Goal: Task Accomplishment & Management: Use online tool/utility

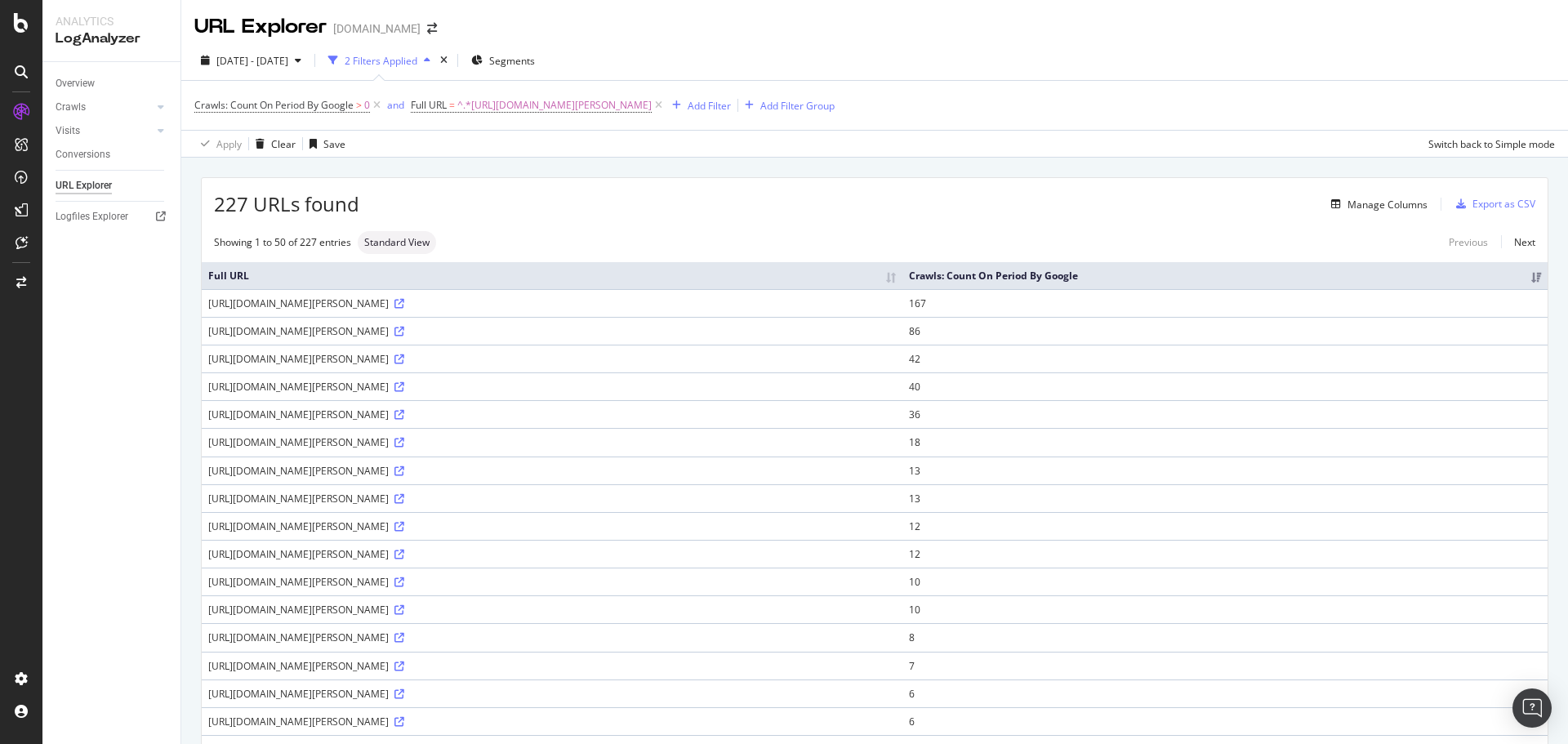
drag, startPoint x: 713, startPoint y: 384, endPoint x: 633, endPoint y: 387, distance: 80.1
click at [633, 387] on div "https://www.art.com/products/p12916166113-sa-i6412845/claude-monet-monet-sailbo…" at bounding box center [552, 387] width 688 height 14
drag, startPoint x: 636, startPoint y: 304, endPoint x: 702, endPoint y: 305, distance: 66.0
click at [702, 305] on div "https://www.art.com/products/p12916166113-sa-i6412845/claude-monet-monet-sailbo…" at bounding box center [552, 304] width 688 height 14
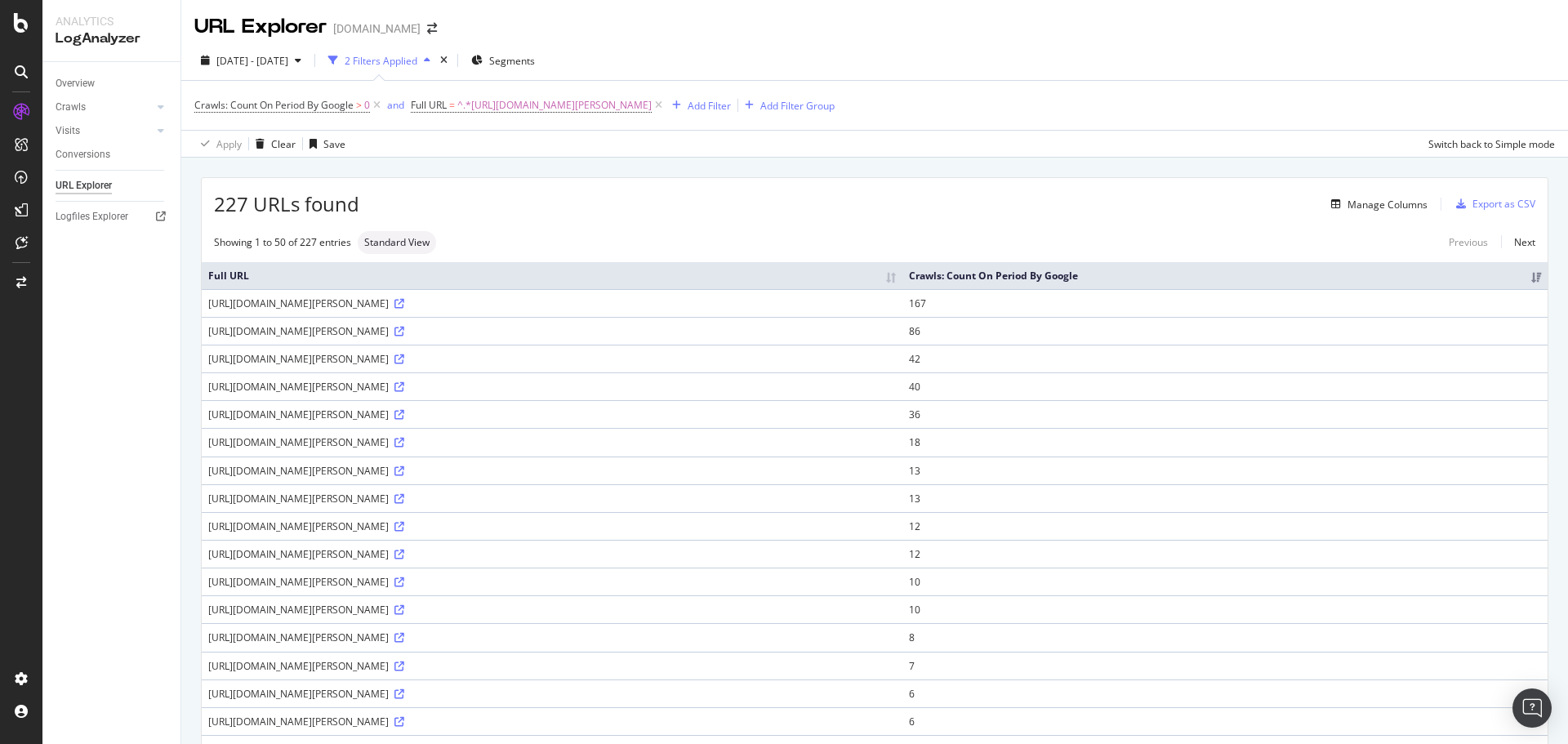
click at [678, 243] on div "Showing 1 to 50 of 227 entries Standard View Previous Next" at bounding box center [875, 243] width 1346 height 23
click at [1386, 201] on div "Manage Columns" at bounding box center [1388, 205] width 80 height 14
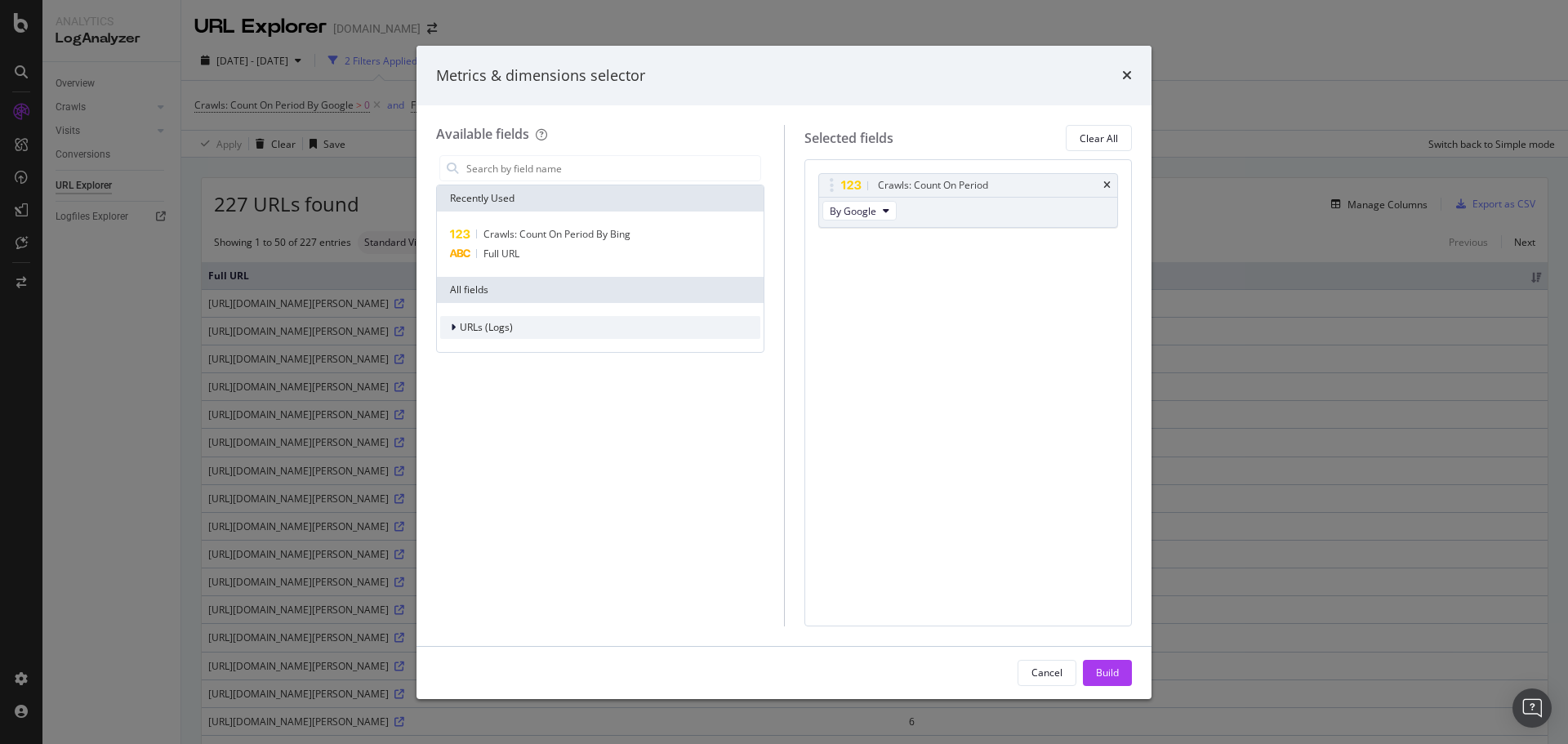
click at [450, 327] on div "modal" at bounding box center [454, 328] width 10 height 16
click at [451, 327] on icon "modal" at bounding box center [452, 327] width 6 height 10
click at [1129, 74] on icon "times" at bounding box center [1126, 75] width 10 height 13
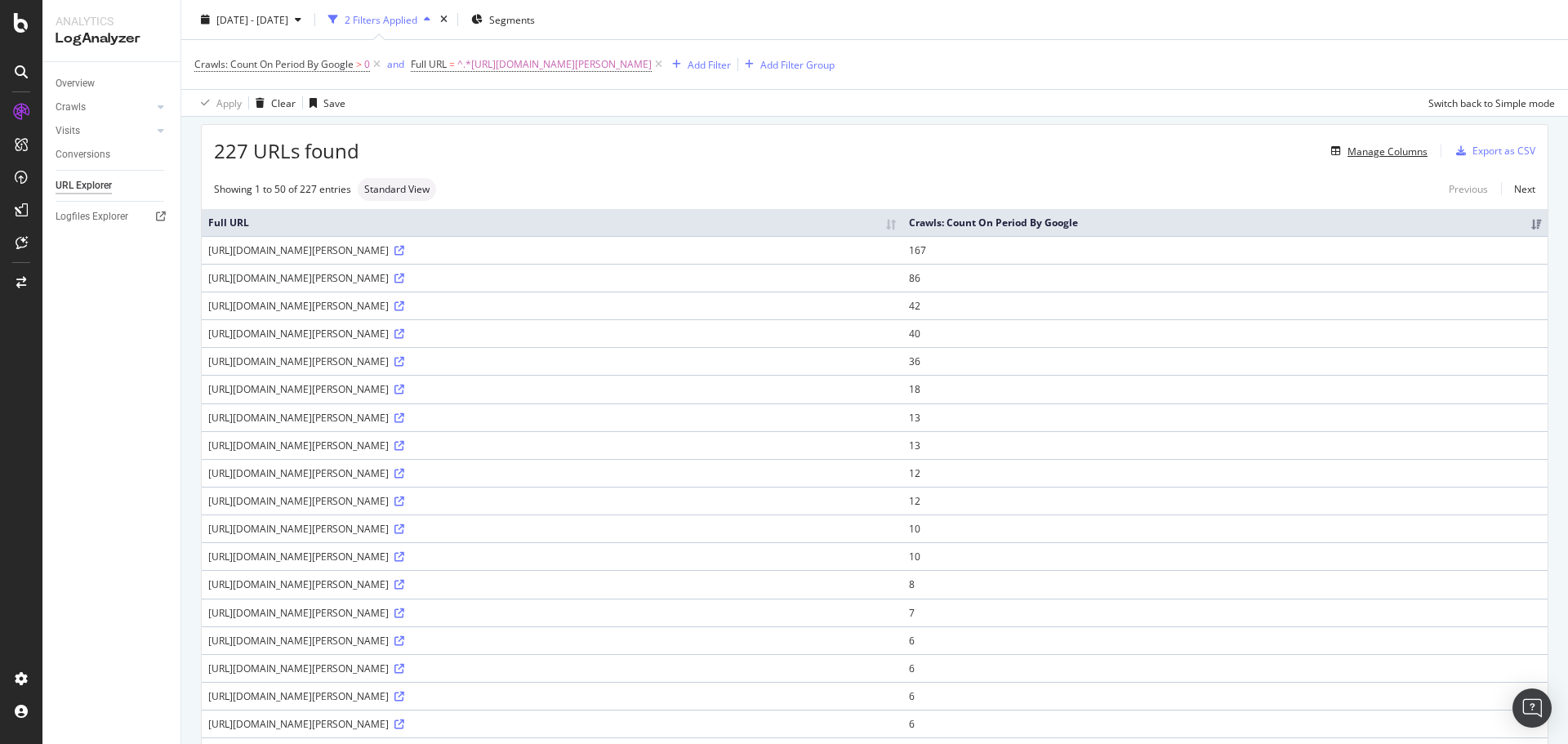
scroll to position [81, 0]
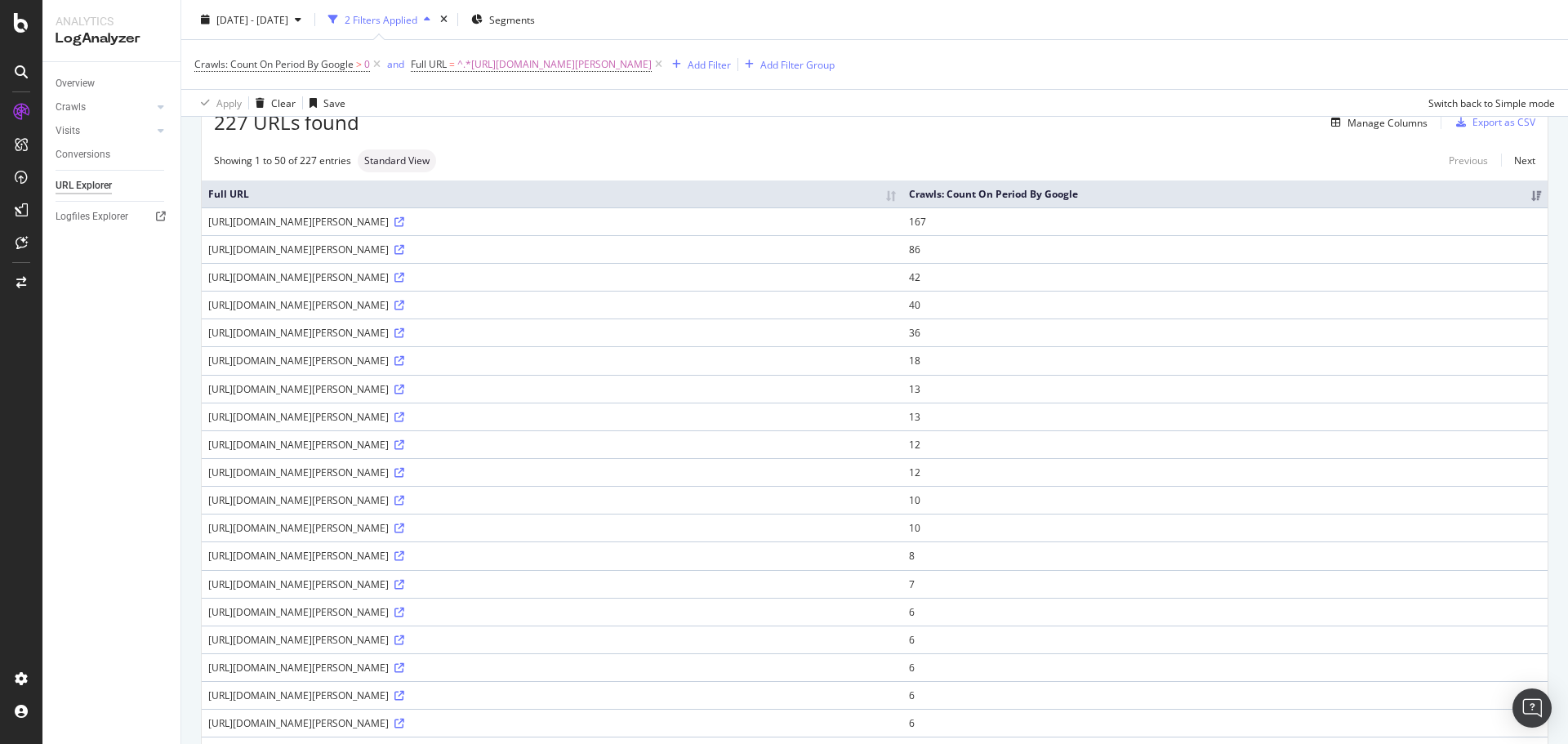
drag, startPoint x: 644, startPoint y: 224, endPoint x: 699, endPoint y: 256, distance: 63.6
click at [700, 229] on td "https://www.art.com/products/p12916166113-sa-i6412845/claude-monet-monet-sailbo…" at bounding box center [551, 221] width 701 height 27
drag, startPoint x: 670, startPoint y: 252, endPoint x: 699, endPoint y: 250, distance: 29.1
click at [699, 250] on div "https://www.art.com/products/p12916166113-sa-i6412845/claude-monet-monet-sailbo…" at bounding box center [552, 250] width 688 height 14
drag, startPoint x: 699, startPoint y: 444, endPoint x: 660, endPoint y: 439, distance: 39.3
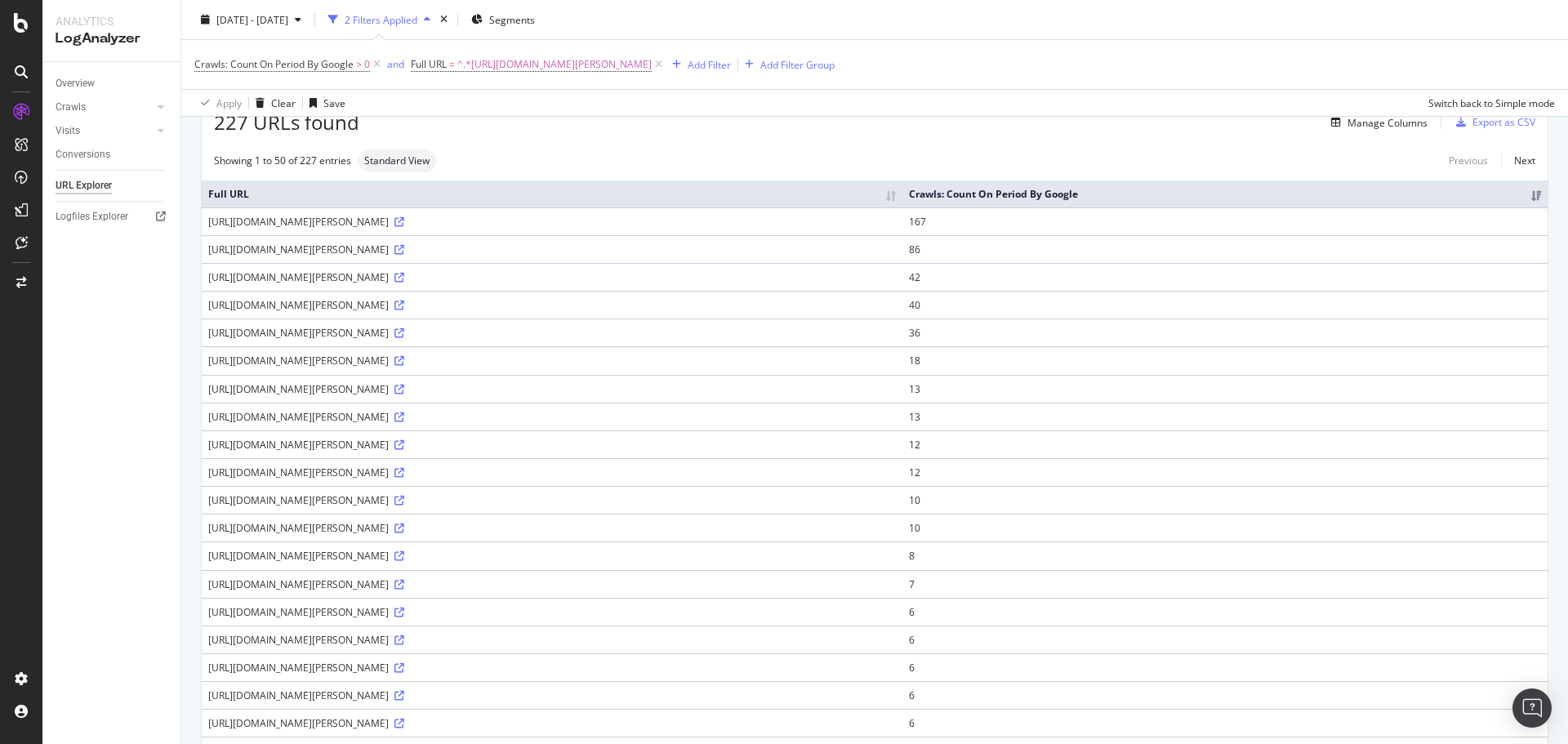
click at [660, 439] on div "https://www.art.com/products/p12916166113-sa-i6412845/claude-monet-monet-sailbo…" at bounding box center [552, 445] width 688 height 14
drag, startPoint x: 641, startPoint y: 474, endPoint x: 699, endPoint y: 473, distance: 58.0
click at [699, 473] on div "https://www.art.com/products/p12916166113-sa-i6412845/claude-monet-monet-sailbo…" at bounding box center [552, 473] width 688 height 14
drag, startPoint x: 671, startPoint y: 415, endPoint x: 204, endPoint y: 425, distance: 467.1
click at [204, 425] on td "https://www.art.com/products/p12916166113-sa-i6412845/claude-monet-monet-sailbo…" at bounding box center [551, 416] width 701 height 27
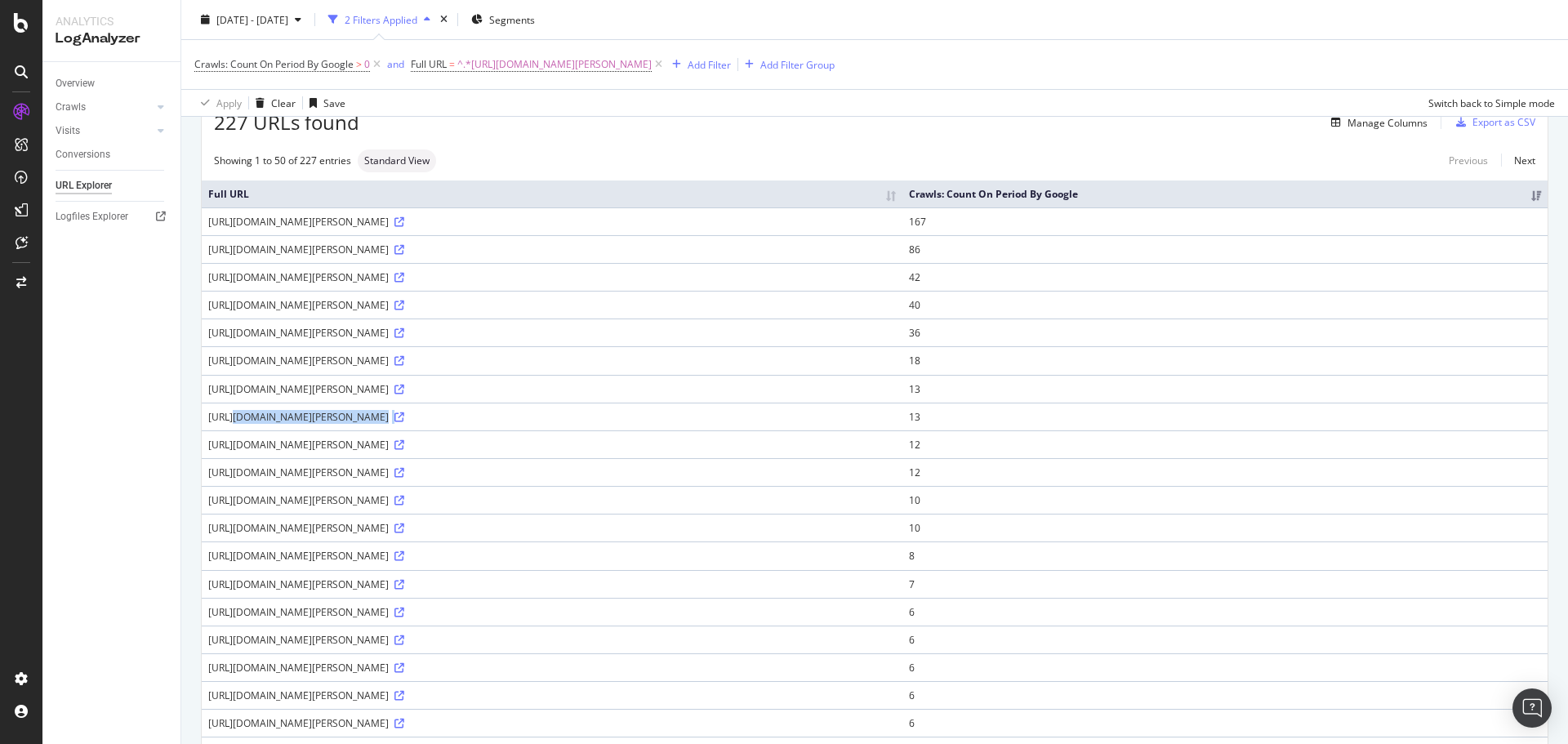
drag, startPoint x: 640, startPoint y: 222, endPoint x: 1336, endPoint y: 222, distance: 696.0
click at [1336, 222] on tr "https://www.art.com/products/p12916166113-sa-i6412845/claude-monet-monet-sailbo…" at bounding box center [875, 221] width 1346 height 27
drag, startPoint x: 639, startPoint y: 302, endPoint x: 1345, endPoint y: 300, distance: 706.0
click at [1345, 300] on tr "https://www.art.com/products/p12916166113-sa-i6412845/claude-monet-monet-sailbo…" at bounding box center [875, 304] width 1346 height 27
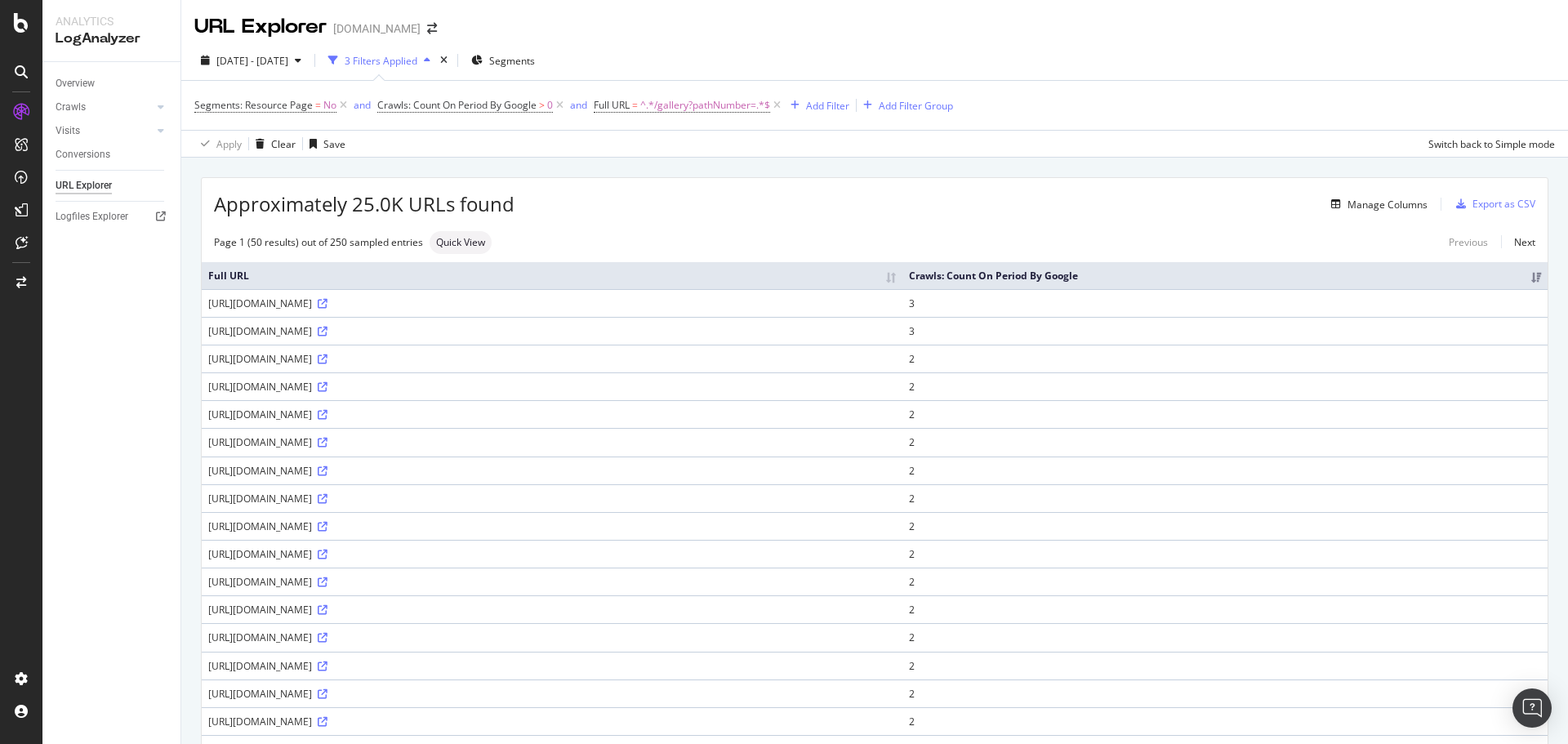
drag, startPoint x: 302, startPoint y: 307, endPoint x: 469, endPoint y: 298, distance: 167.2
click at [469, 298] on div "[URL][DOMAIN_NAME]" at bounding box center [552, 304] width 688 height 14
click at [620, 238] on div "Page 1 (50 results) out of 250 sampled entries Quick View Previous Next" at bounding box center [875, 243] width 1346 height 23
drag, startPoint x: 357, startPoint y: 207, endPoint x: 395, endPoint y: 201, distance: 38.5
click at [395, 201] on span "Approximately 25.0K URLs found" at bounding box center [364, 203] width 300 height 27
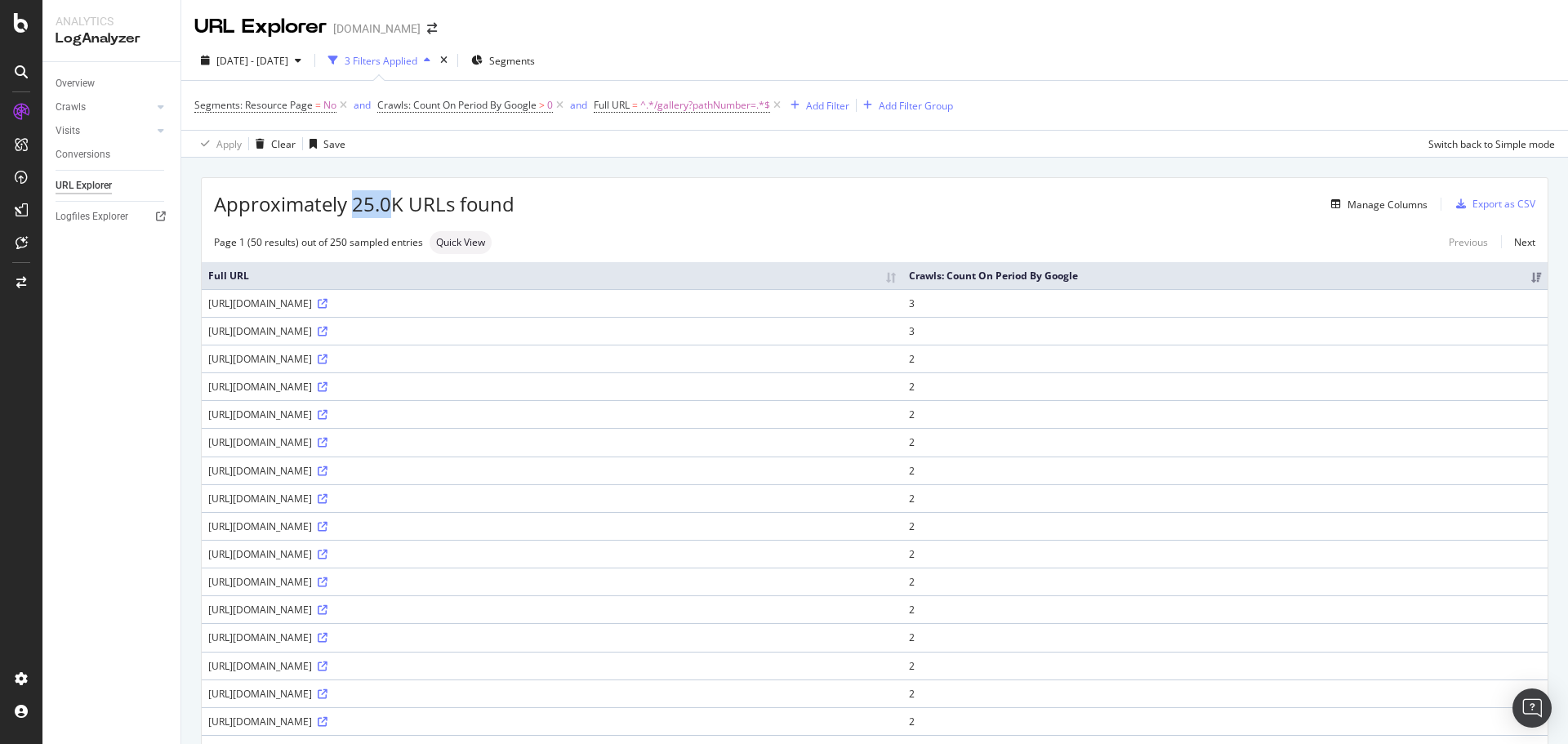
drag, startPoint x: 305, startPoint y: 304, endPoint x: 409, endPoint y: 300, distance: 104.1
click at [409, 300] on div "[URL][DOMAIN_NAME]" at bounding box center [552, 304] width 688 height 14
click at [328, 302] on icon at bounding box center [322, 303] width 10 height 10
click at [328, 666] on icon at bounding box center [322, 666] width 10 height 10
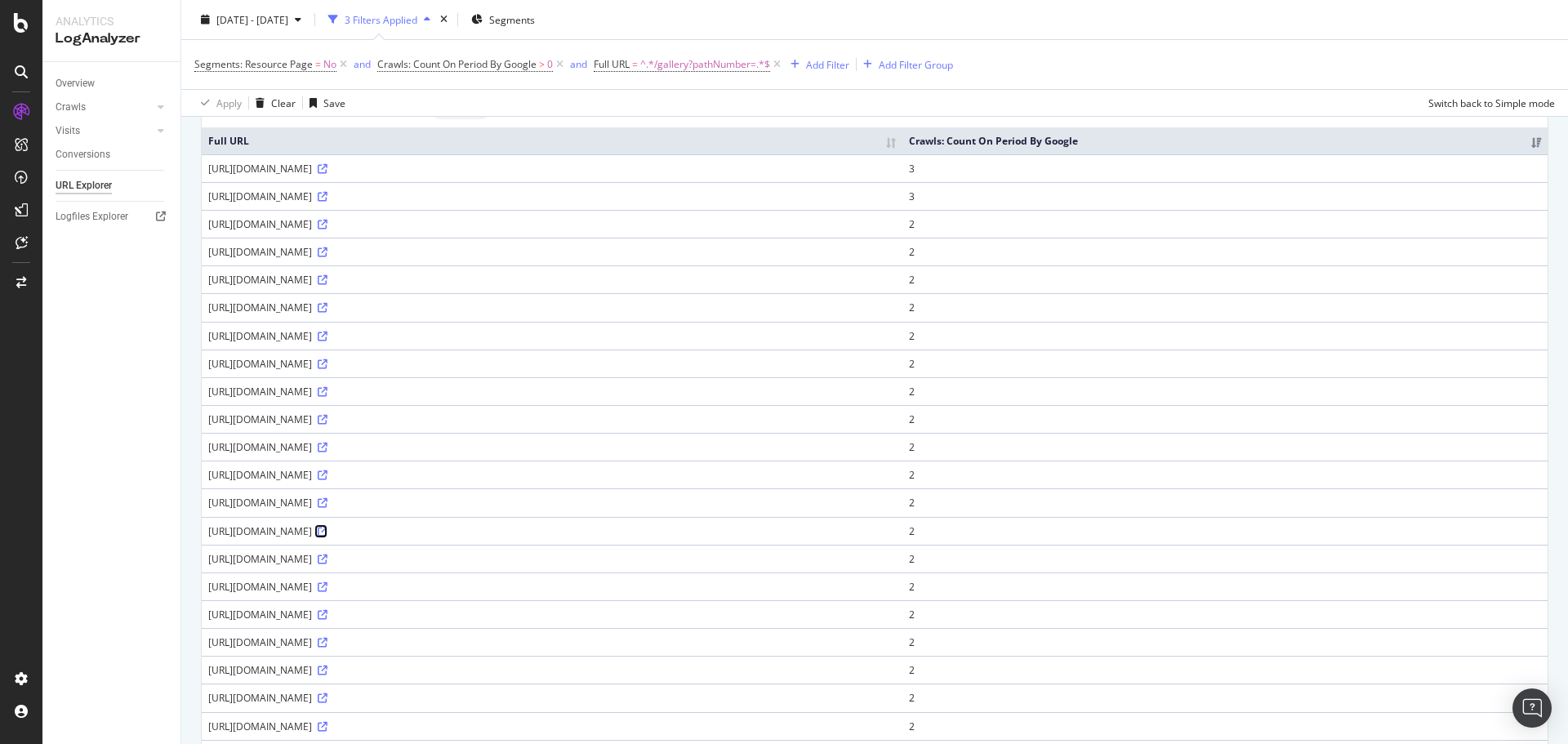
scroll to position [163, 0]
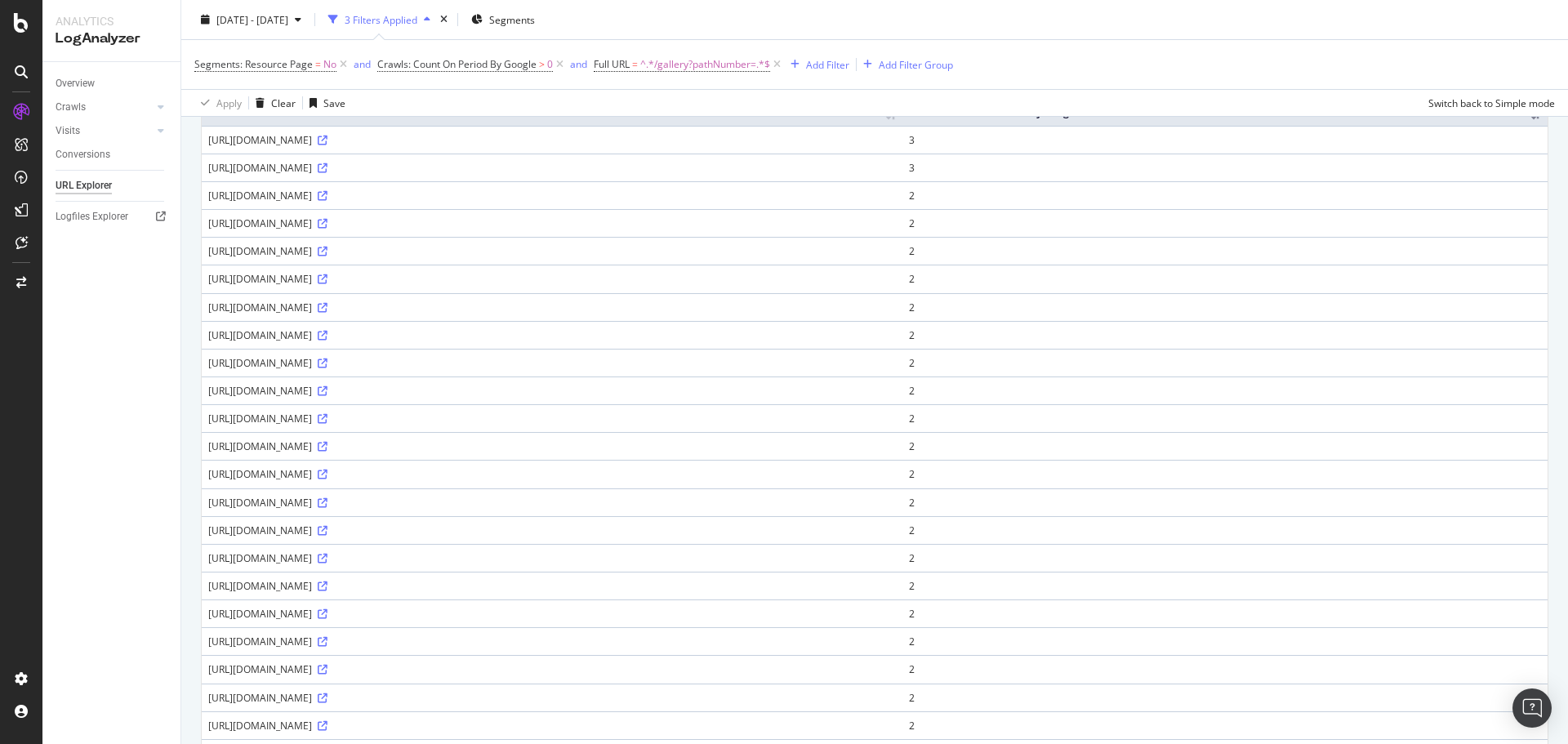
drag, startPoint x: 436, startPoint y: 332, endPoint x: 957, endPoint y: 345, distance: 521.2
click at [903, 345] on td "[URL][DOMAIN_NAME]" at bounding box center [551, 334] width 701 height 27
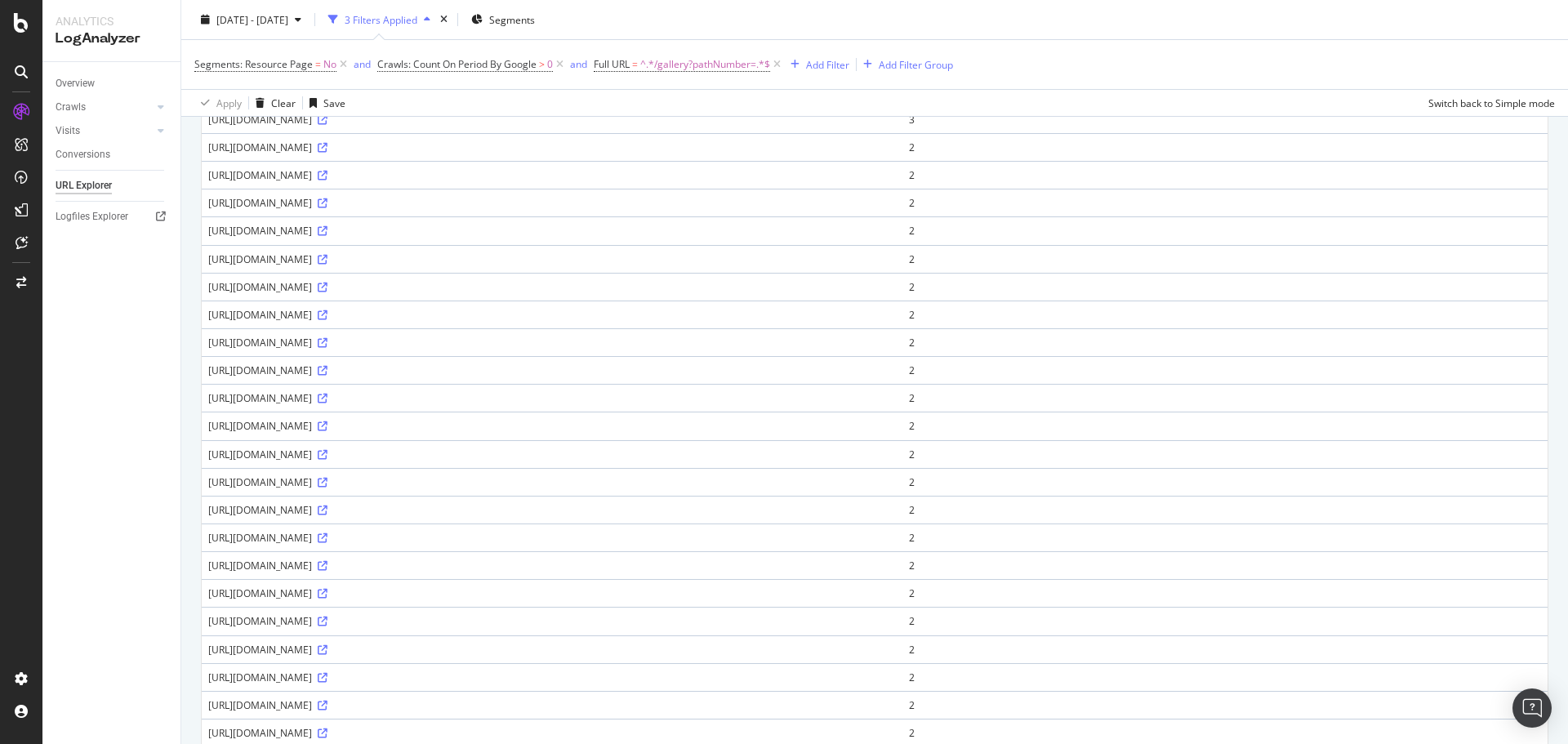
scroll to position [0, 0]
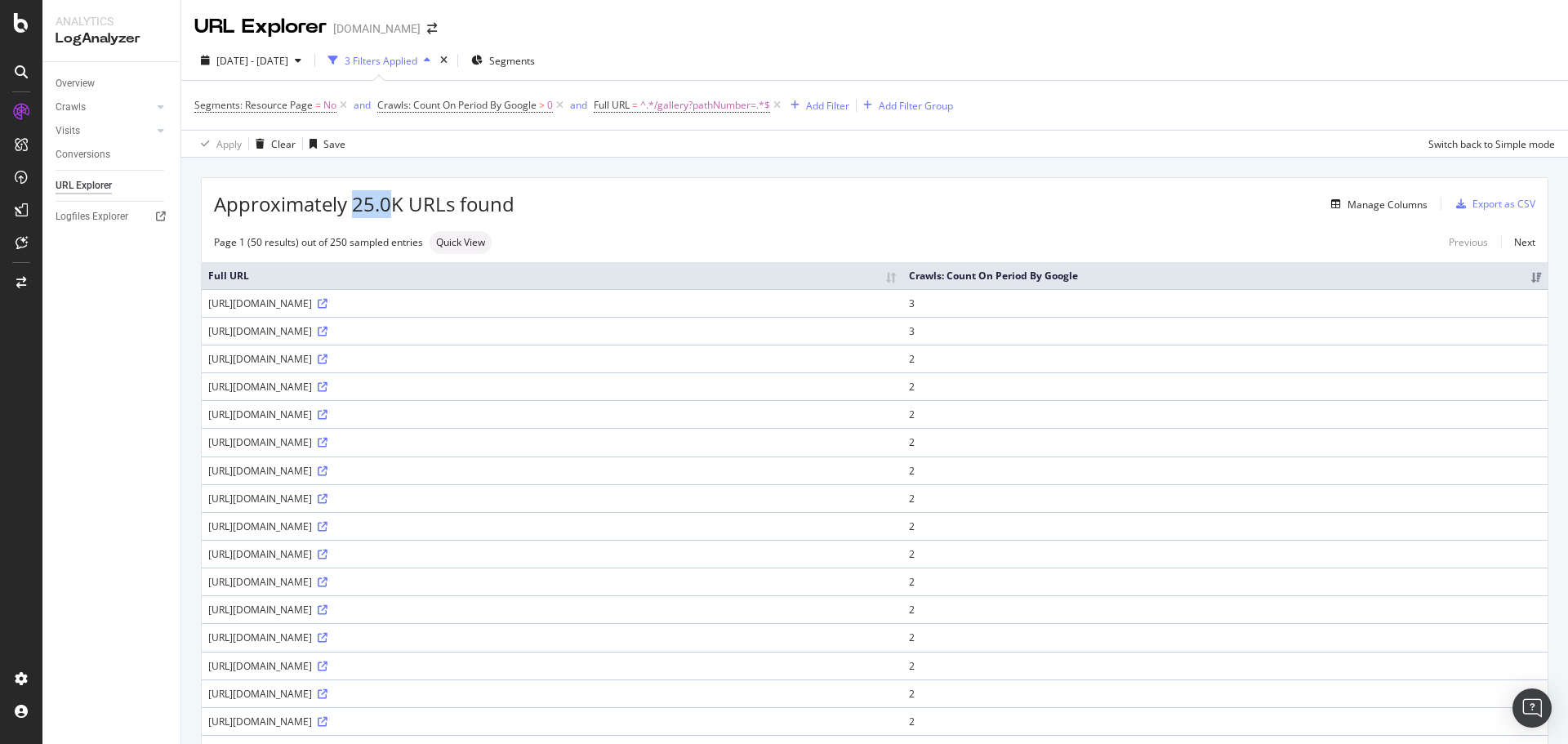
drag, startPoint x: 452, startPoint y: 304, endPoint x: 951, endPoint y: 304, distance: 499.0
click at [896, 304] on div "[URL][DOMAIN_NAME]" at bounding box center [552, 304] width 688 height 14
drag, startPoint x: 421, startPoint y: 557, endPoint x: 433, endPoint y: 555, distance: 12.2
click at [426, 556] on div "[URL][DOMAIN_NAME]" at bounding box center [552, 554] width 688 height 14
click at [428, 27] on icon "arrow-right-arrow-left" at bounding box center [432, 28] width 10 height 11
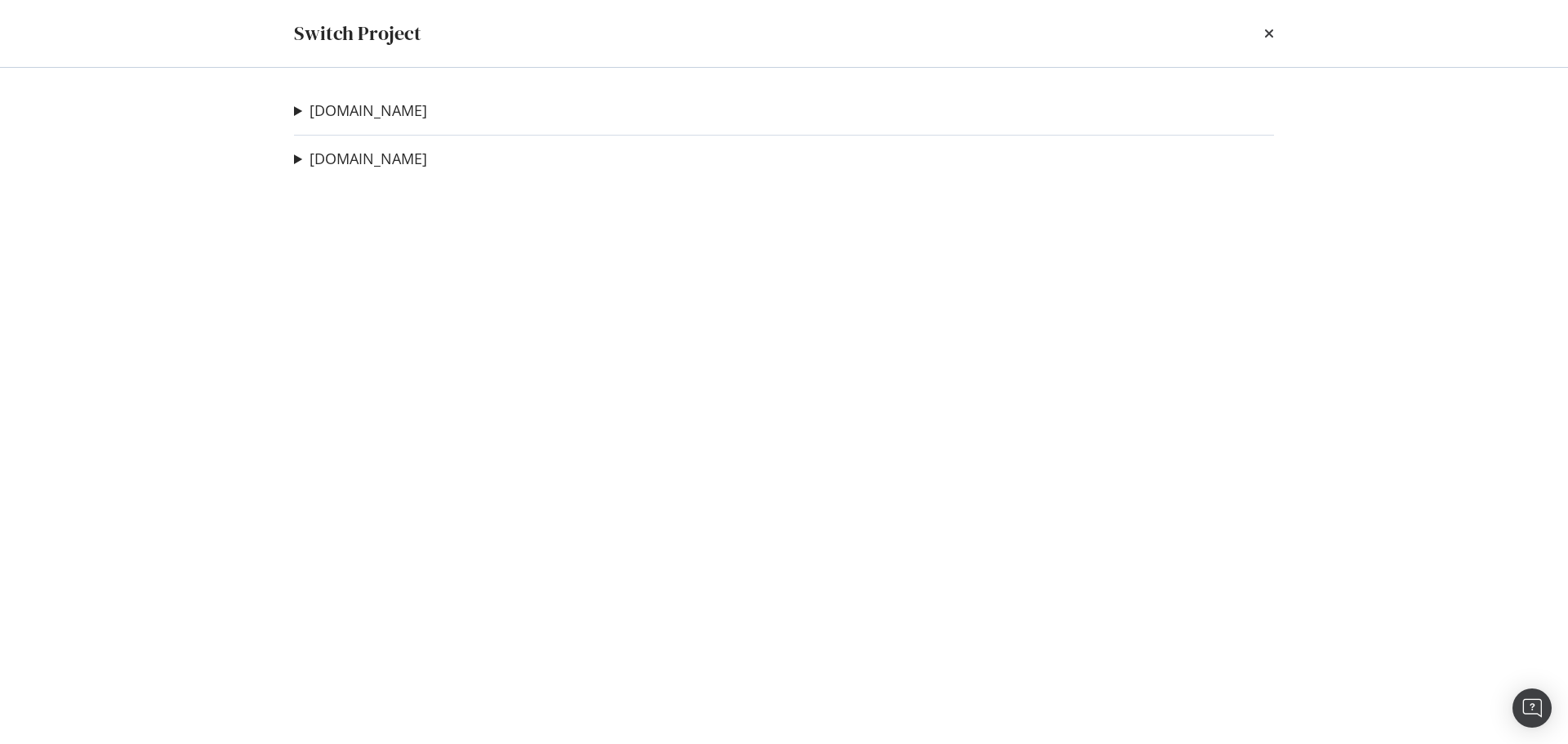
click at [1271, 34] on icon "times" at bounding box center [1269, 34] width 10 height 13
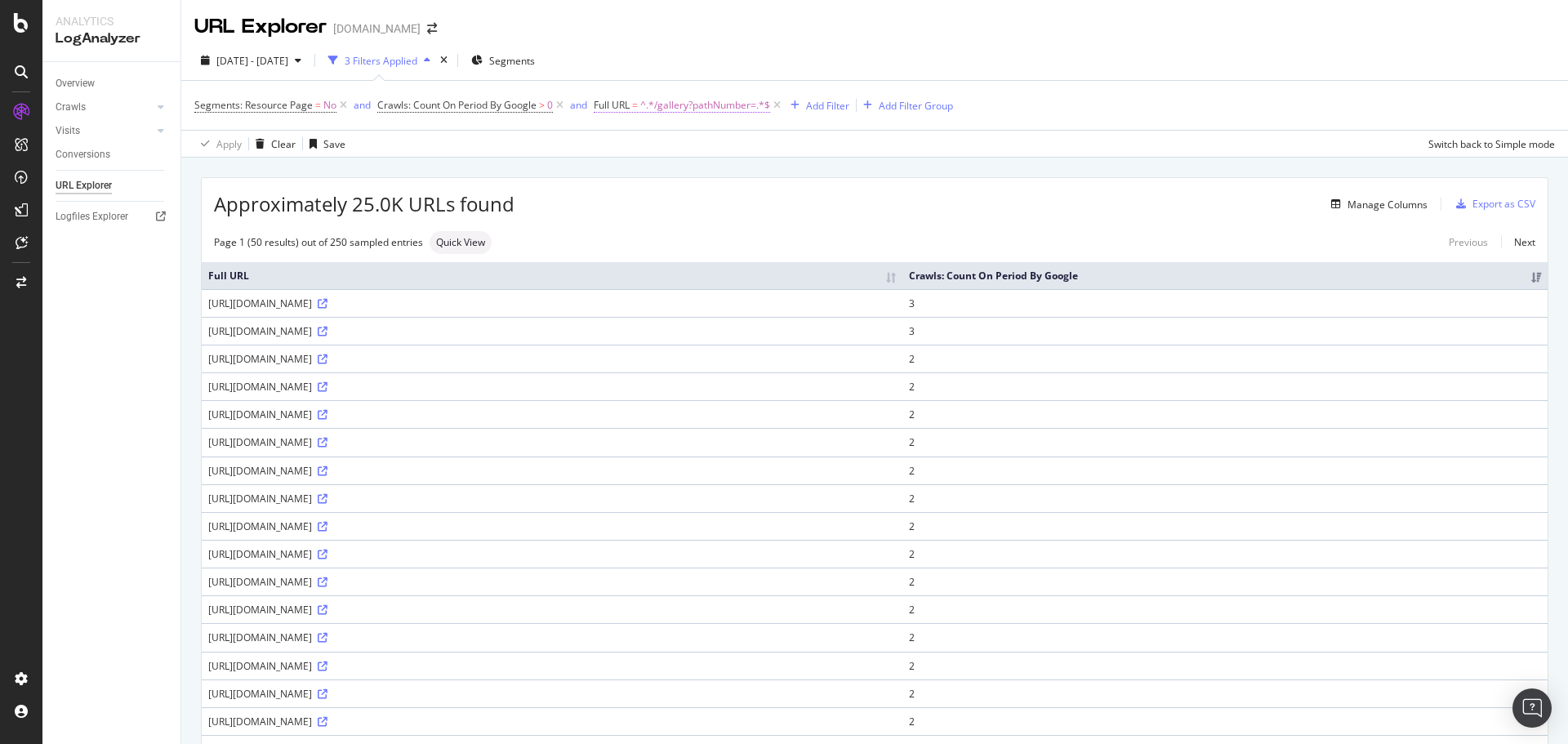
click at [749, 106] on span "^.*/gallery?pathNumber=.*$" at bounding box center [705, 105] width 130 height 23
click at [420, 28] on span at bounding box center [432, 28] width 23 height 11
click at [428, 30] on icon "arrow-right-arrow-left" at bounding box center [432, 28] width 10 height 11
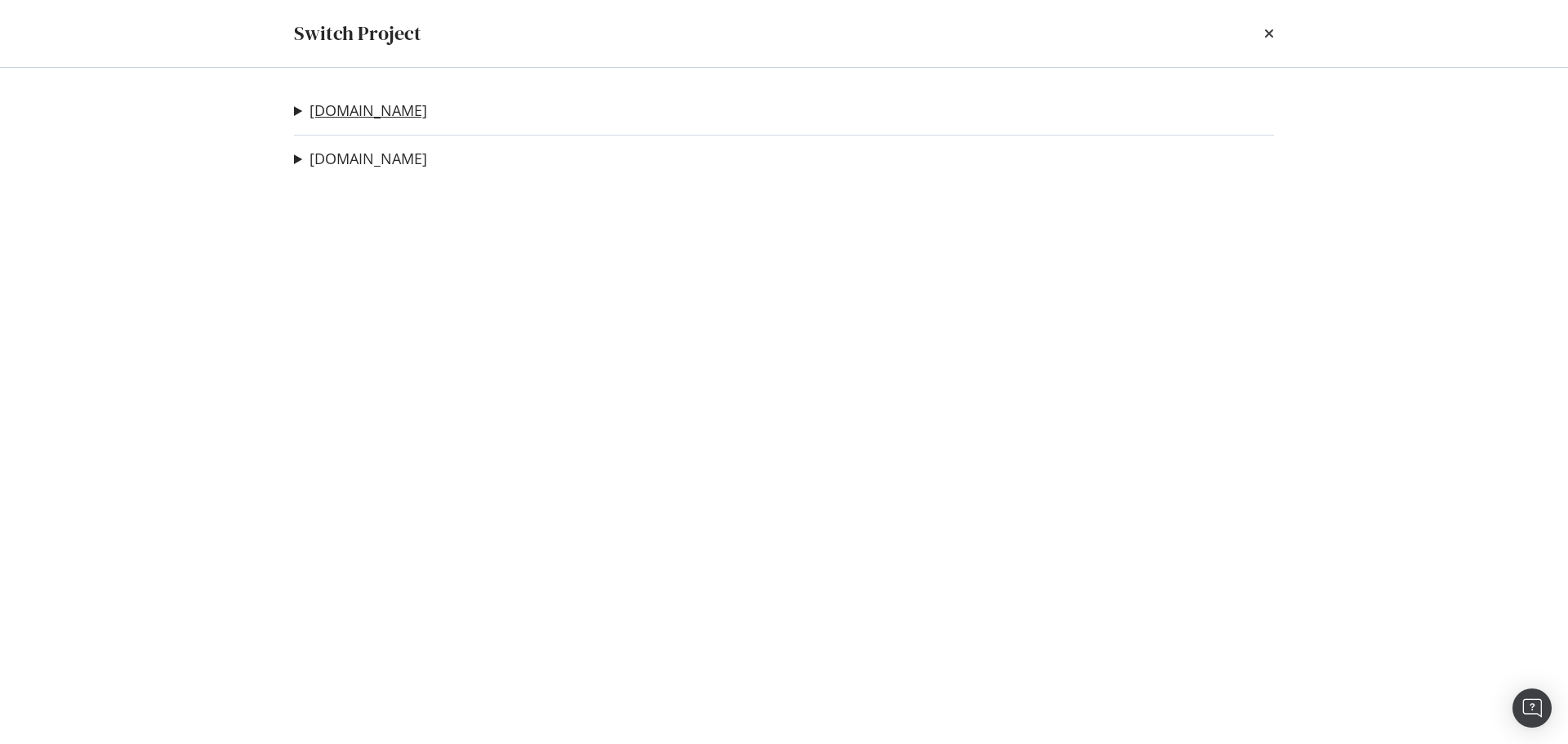
click at [355, 105] on link "[DOMAIN_NAME]" at bounding box center [367, 110] width 117 height 17
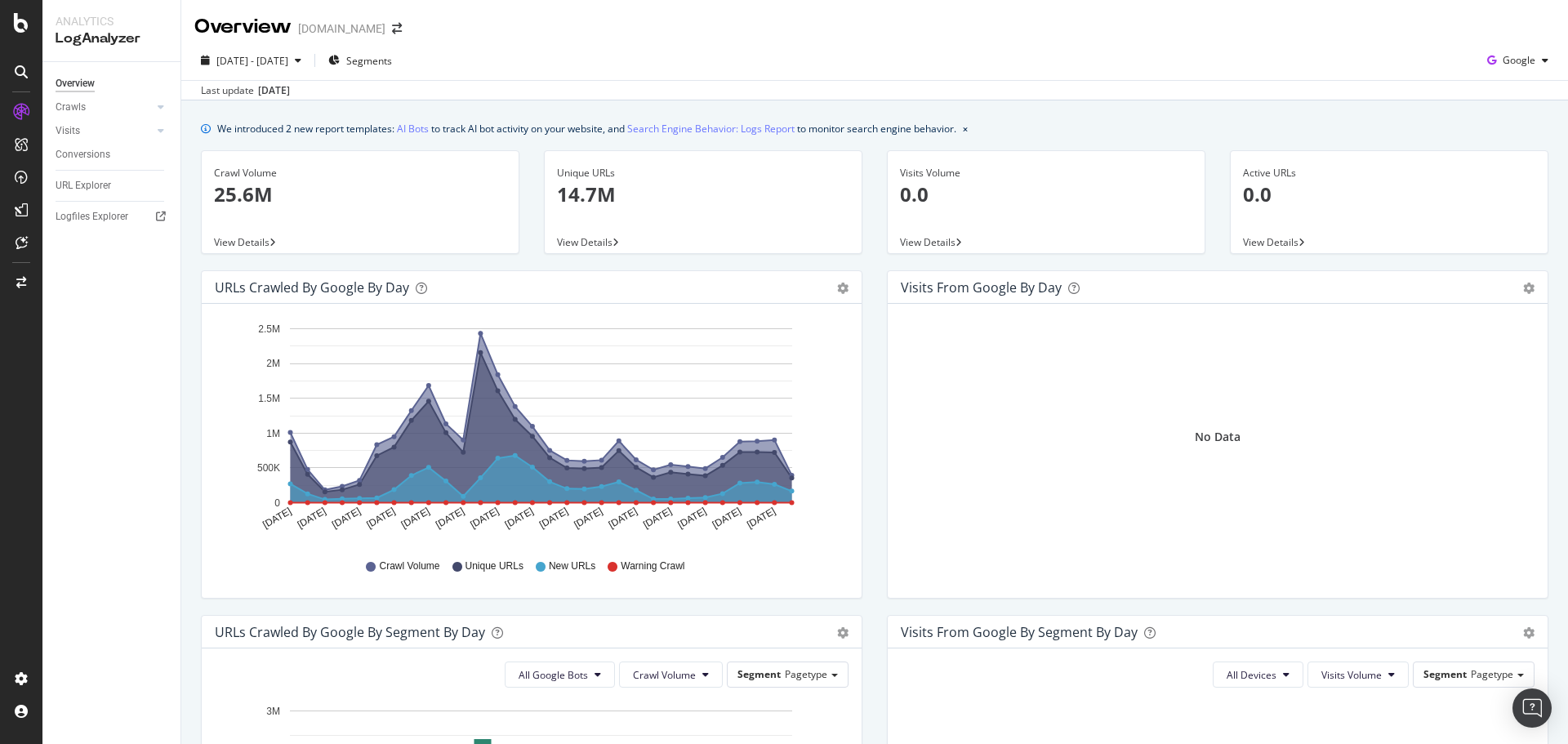
click at [602, 247] on span "View Details" at bounding box center [585, 242] width 56 height 14
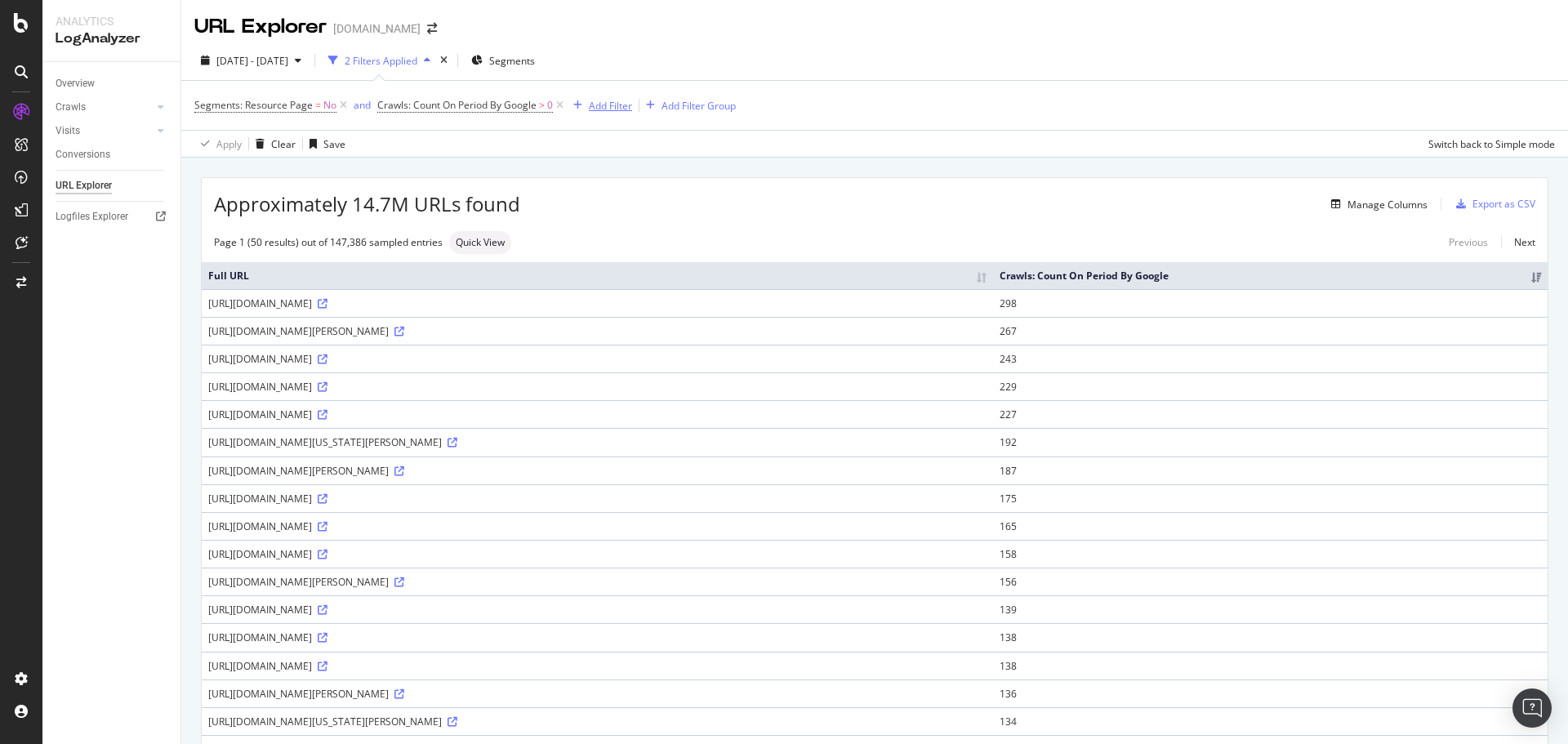
click at [610, 114] on div "Add Filter" at bounding box center [600, 105] width 65 height 18
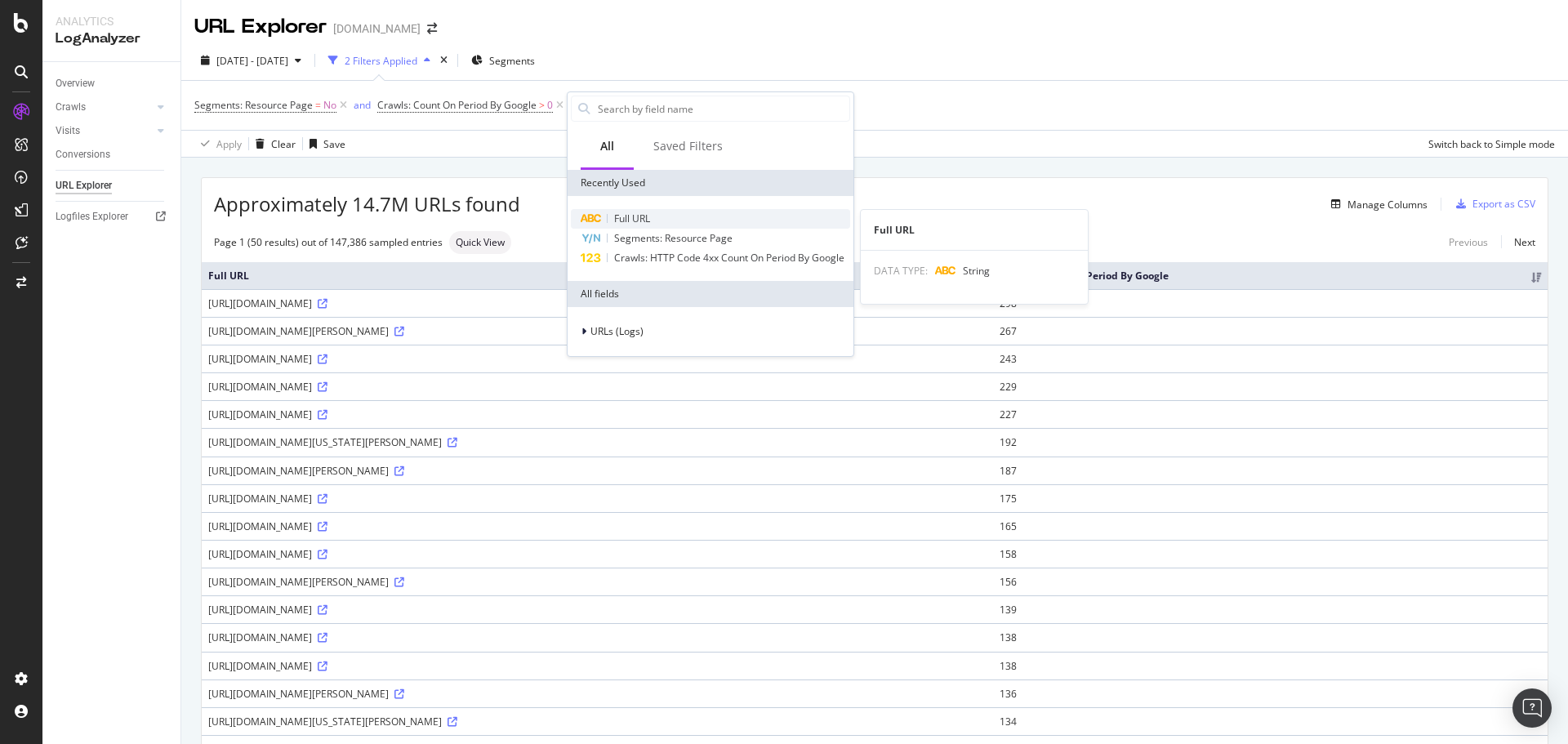
click at [642, 217] on span "Full URL" at bounding box center [632, 218] width 36 height 14
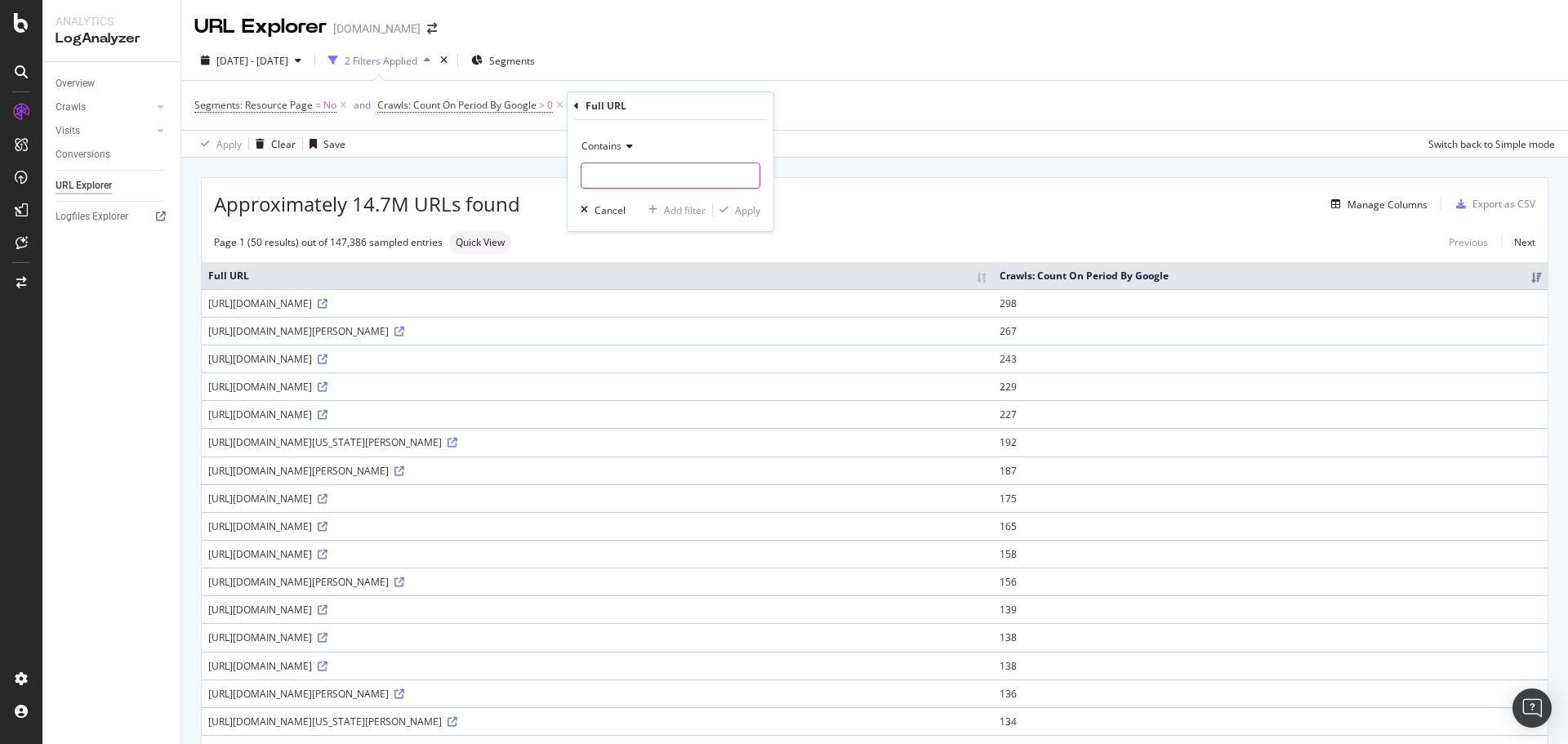
click at [651, 179] on input "text" at bounding box center [670, 176] width 178 height 27
paste input "/gallery?pathNumber="
type input "/gallery?pathNumber="
click at [735, 209] on div "Apply" at bounding box center [747, 210] width 26 height 14
